Goal: Information Seeking & Learning: Learn about a topic

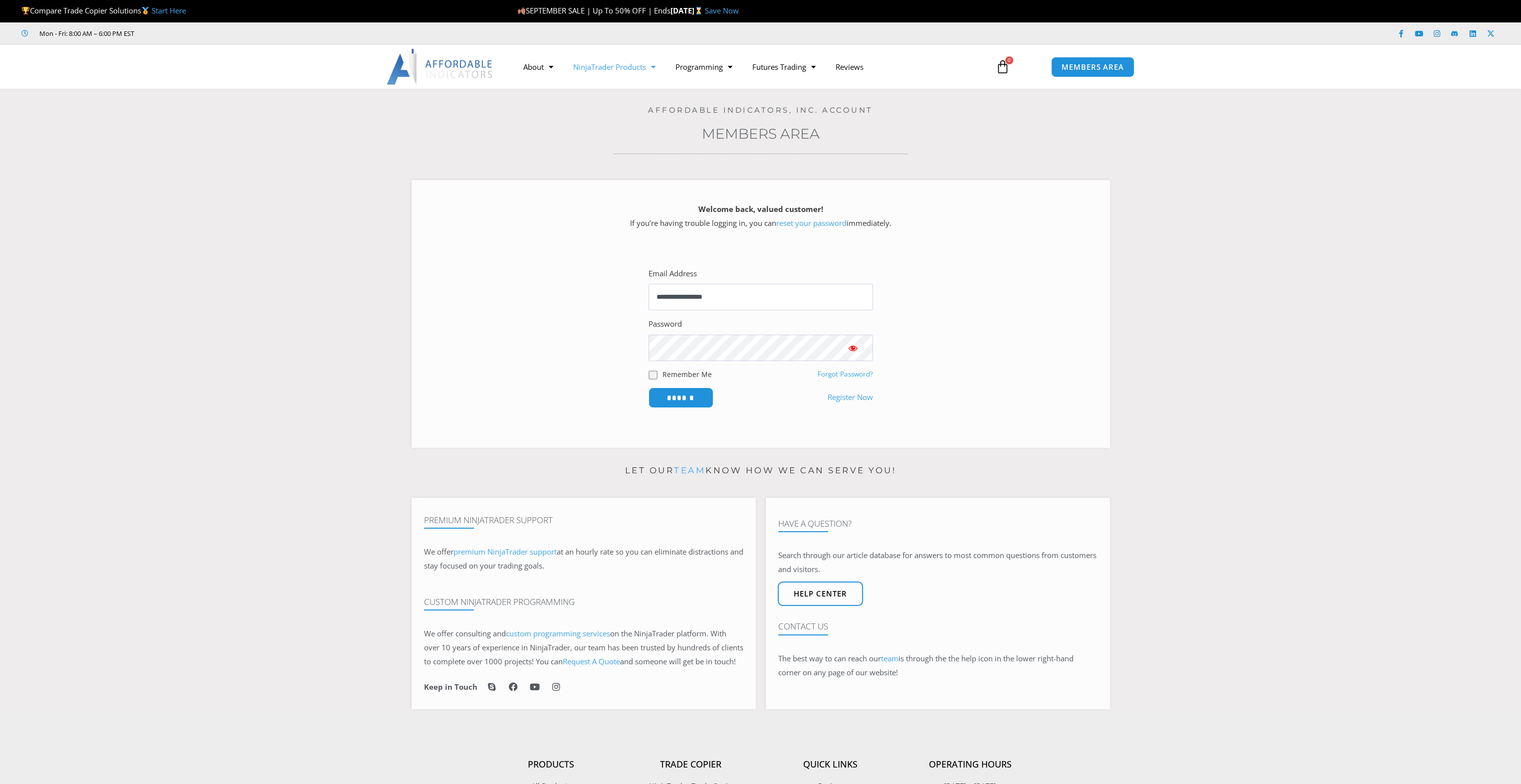
click at [583, 66] on link "NinjaTrader Products" at bounding box center [614, 67] width 102 height 23
click at [592, 101] on link "See All Products" at bounding box center [614, 105] width 102 height 18
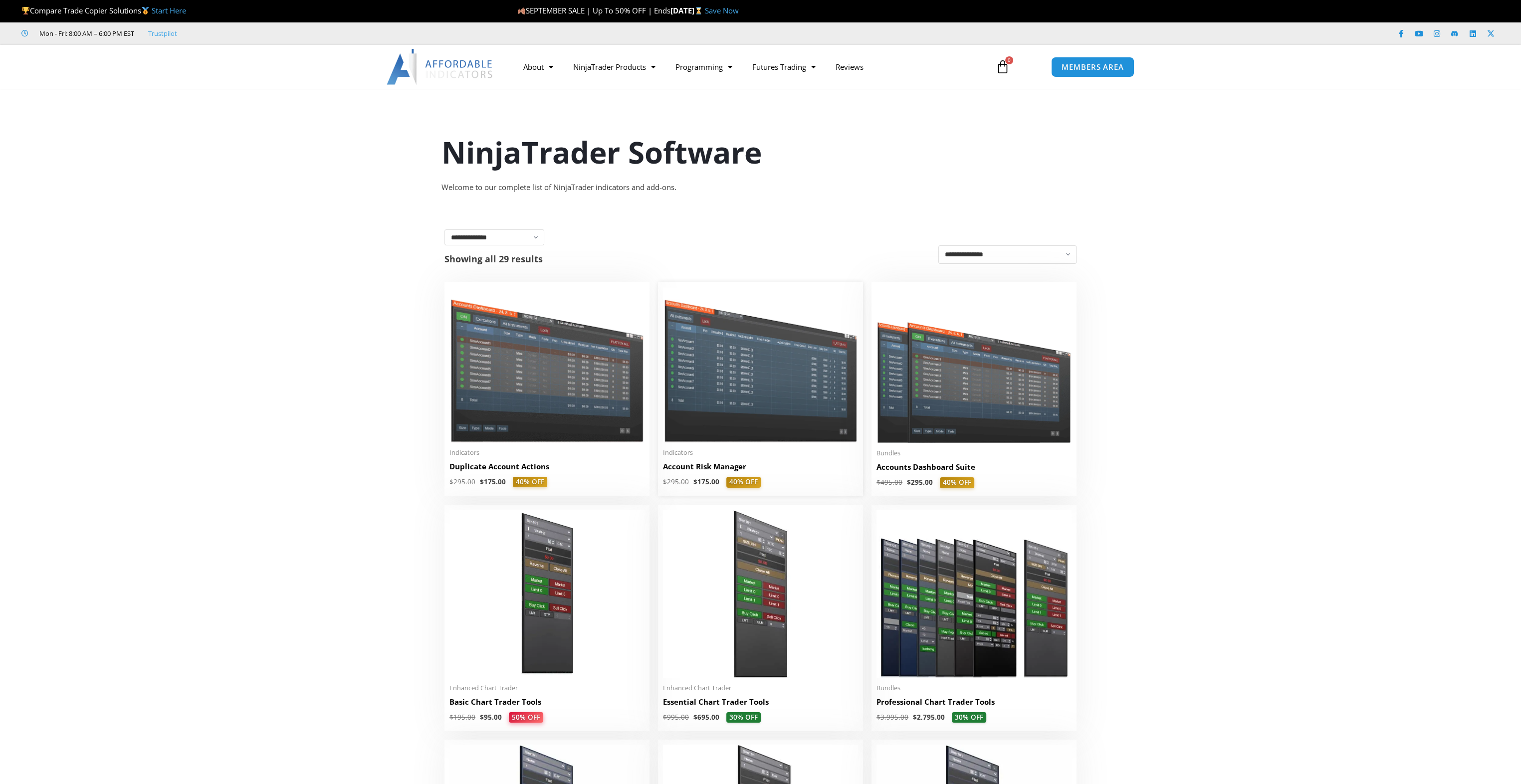
click at [813, 390] on img at bounding box center [760, 365] width 195 height 155
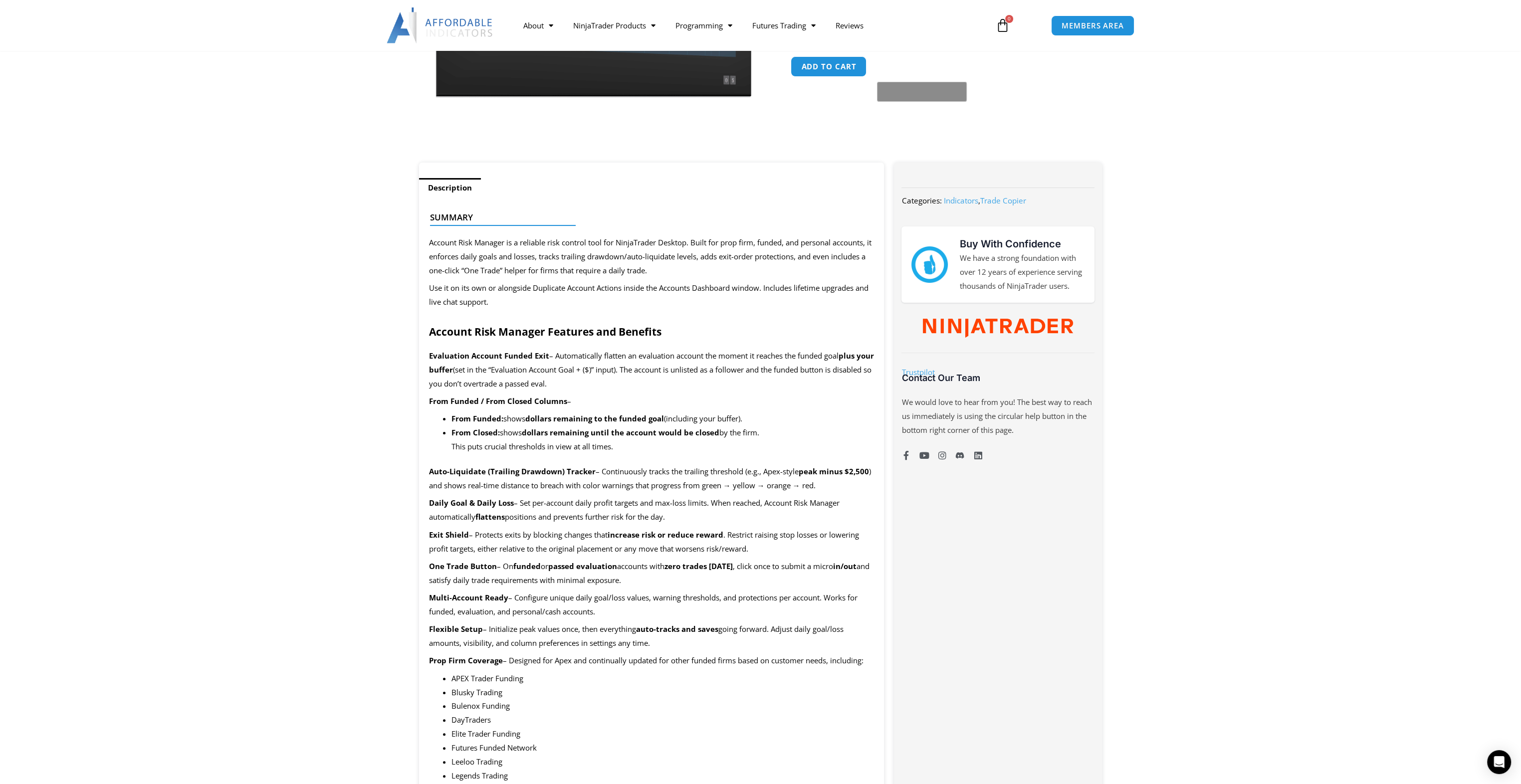
scroll to position [249, 0]
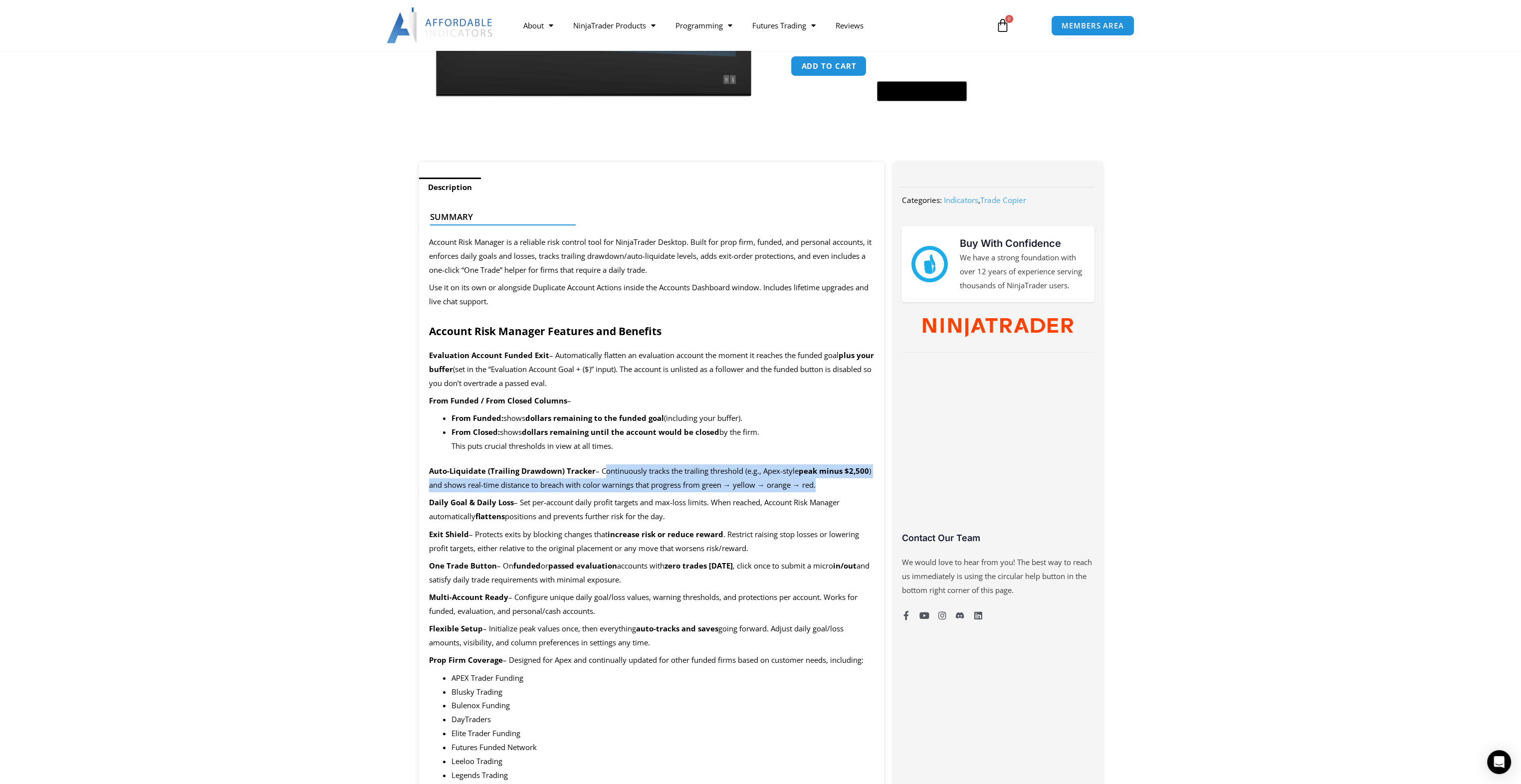
drag, startPoint x: 601, startPoint y: 470, endPoint x: 822, endPoint y: 484, distance: 221.4
click at [822, 484] on p "Auto-Liquidate (Trailing Drawdown) Tracker – Continuously tracks the trailing t…" at bounding box center [651, 478] width 445 height 28
copy p "Continuously tracks the trailing threshold (e.g., Apex-style peak minus $2,500 …"
